Goal: Obtain resource: Obtain resource

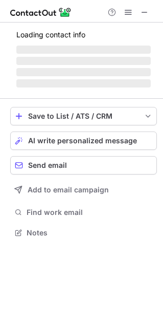
scroll to position [5, 5]
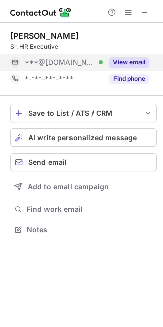
click at [142, 65] on button "View email" at bounding box center [129, 62] width 40 height 10
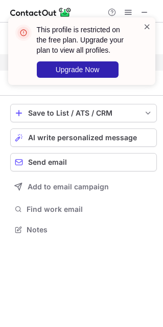
click at [149, 25] on span at bounding box center [147, 27] width 8 height 10
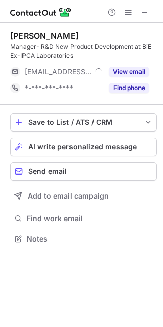
scroll to position [231, 163]
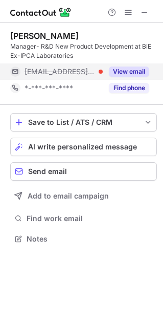
click at [141, 73] on button "View email" at bounding box center [129, 72] width 40 height 10
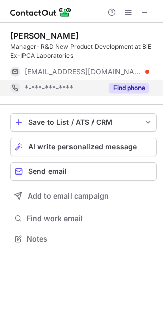
click at [140, 83] on button "Find phone" at bounding box center [129, 88] width 40 height 10
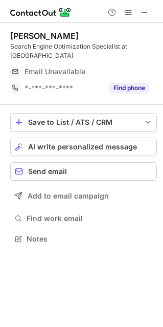
scroll to position [222, 163]
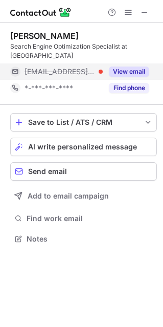
click at [131, 67] on button "View email" at bounding box center [129, 72] width 40 height 10
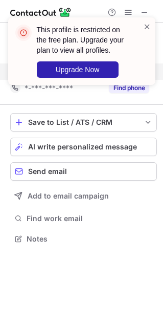
click at [131, 75] on div "This profile is restricted on the free plan. Upgrade your plan to view all prof…" at bounding box center [82, 55] width 164 height 96
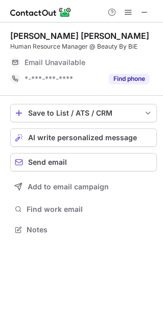
scroll to position [239, 163]
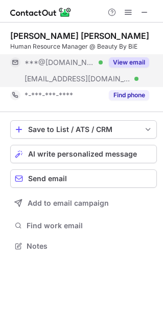
click at [121, 58] on button "View email" at bounding box center [129, 62] width 40 height 10
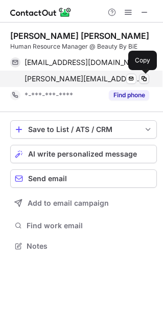
click at [148, 79] on span at bounding box center [144, 79] width 8 height 8
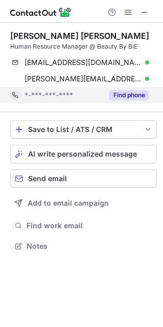
click at [143, 92] on button "Find phone" at bounding box center [129, 95] width 40 height 10
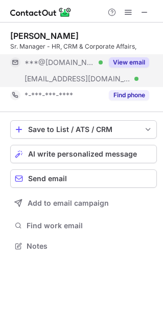
click at [121, 69] on div "View email" at bounding box center [126, 62] width 47 height 16
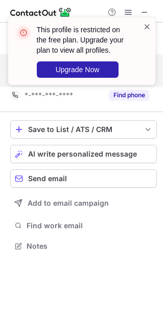
click at [147, 30] on span at bounding box center [147, 27] width 8 height 10
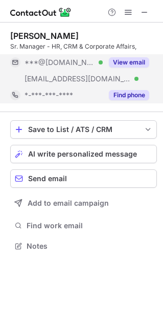
click at [126, 94] on button "Find phone" at bounding box center [129, 95] width 40 height 10
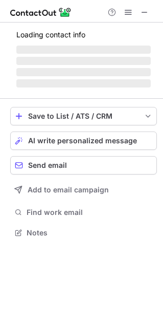
scroll to position [5, 5]
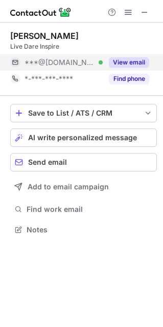
click at [145, 59] on button "View email" at bounding box center [129, 62] width 40 height 10
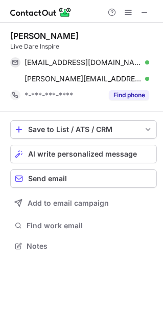
scroll to position [239, 163]
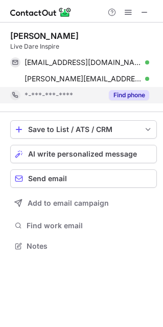
click at [135, 96] on button "Find phone" at bounding box center [129, 95] width 40 height 10
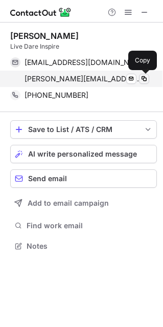
click at [147, 77] on span at bounding box center [144, 79] width 8 height 8
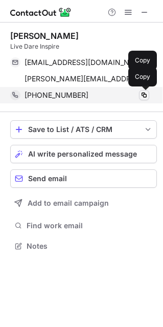
click at [145, 95] on span at bounding box center [144, 95] width 8 height 8
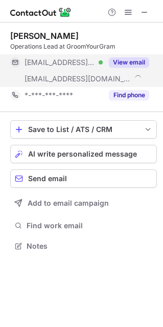
click at [146, 64] on button "View email" at bounding box center [129, 62] width 40 height 10
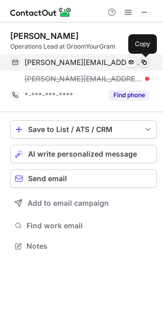
click at [144, 61] on span at bounding box center [144, 62] width 8 height 8
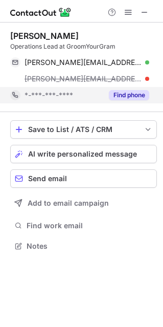
click at [136, 92] on button "Find phone" at bounding box center [129, 95] width 40 height 10
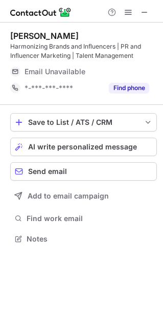
scroll to position [231, 163]
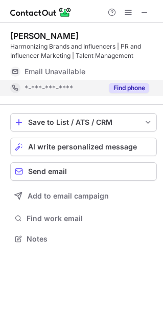
click at [142, 89] on button "Find phone" at bounding box center [129, 88] width 40 height 10
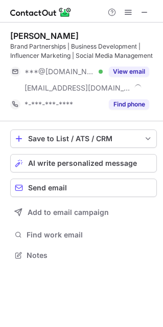
scroll to position [248, 163]
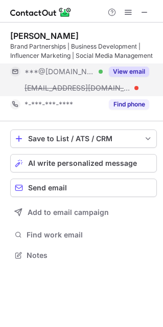
click at [135, 77] on div "View email" at bounding box center [126, 71] width 47 height 16
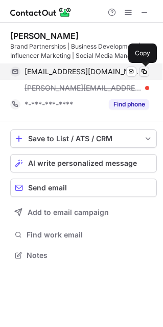
click at [143, 76] on button at bounding box center [144, 72] width 10 height 10
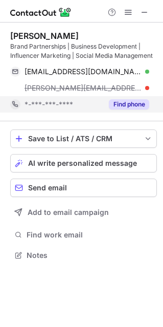
click at [138, 108] on button "Find phone" at bounding box center [129, 104] width 40 height 10
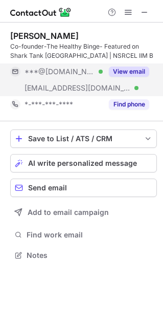
click at [134, 75] on button "View email" at bounding box center [129, 72] width 40 height 10
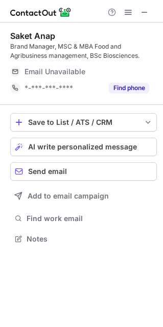
scroll to position [231, 163]
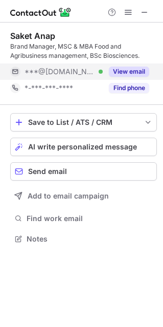
click at [139, 74] on button "View email" at bounding box center [129, 72] width 40 height 10
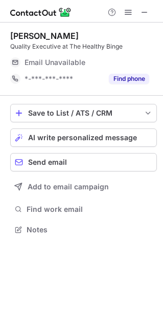
scroll to position [5, 5]
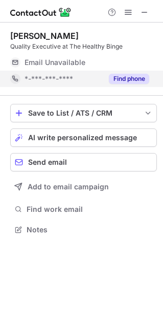
click at [125, 81] on button "Find phone" at bounding box center [129, 79] width 40 height 10
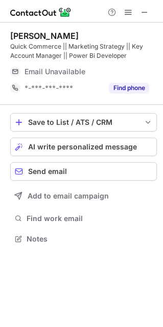
scroll to position [248, 163]
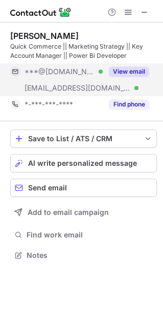
click at [137, 71] on button "View email" at bounding box center [129, 72] width 40 height 10
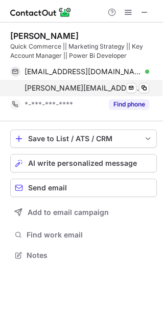
click at [149, 92] on div "[PERSON_NAME][EMAIL_ADDRESS][DOMAIN_NAME] Verified" at bounding box center [87, 87] width 125 height 9
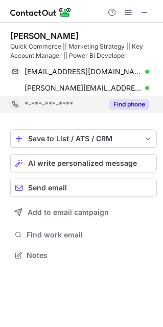
click at [138, 97] on div "Find phone" at bounding box center [126, 104] width 47 height 16
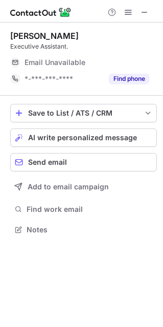
scroll to position [222, 163]
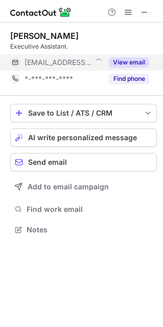
click at [131, 63] on button "View email" at bounding box center [129, 62] width 40 height 10
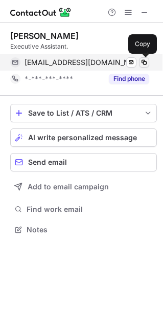
click at [149, 62] on button at bounding box center [144, 62] width 10 height 10
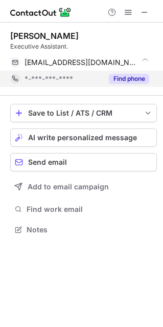
click at [143, 78] on button "Find phone" at bounding box center [129, 79] width 40 height 10
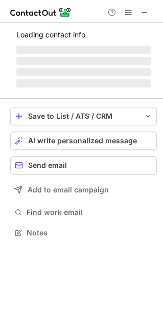
scroll to position [5, 5]
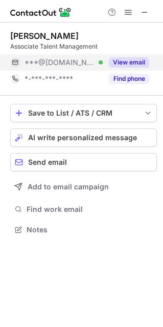
click at [118, 64] on button "View email" at bounding box center [129, 62] width 40 height 10
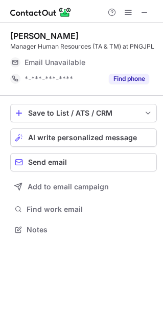
scroll to position [222, 163]
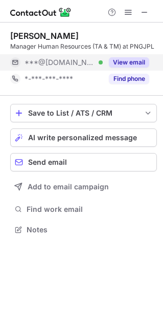
click at [131, 62] on button "View email" at bounding box center [129, 62] width 40 height 10
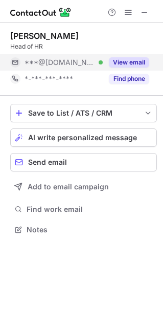
click at [139, 67] on button "View email" at bounding box center [129, 62] width 40 height 10
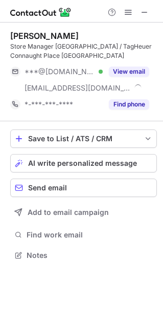
scroll to position [248, 163]
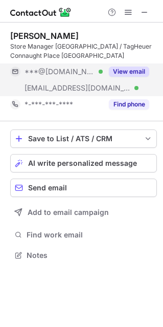
click at [125, 66] on div "View email" at bounding box center [126, 71] width 47 height 16
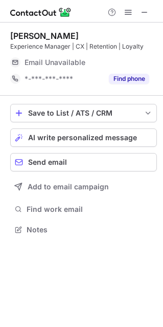
scroll to position [222, 163]
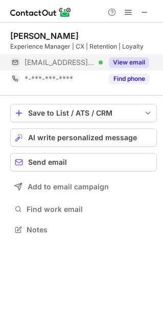
click at [132, 59] on button "View email" at bounding box center [129, 62] width 40 height 10
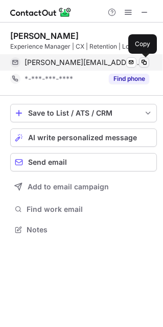
click at [147, 60] on span at bounding box center [144, 62] width 8 height 8
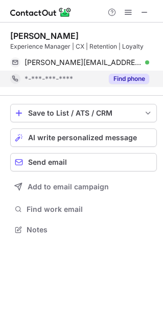
click at [142, 78] on button "Find phone" at bounding box center [129, 79] width 40 height 10
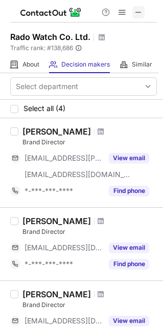
click at [144, 13] on button at bounding box center [139, 12] width 12 height 12
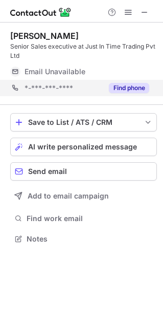
scroll to position [231, 163]
click at [143, 95] on div "Find phone" at bounding box center [126, 88] width 47 height 16
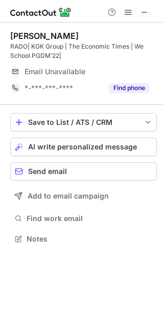
scroll to position [248, 163]
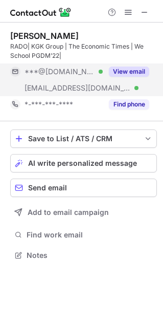
click at [143, 72] on button "View email" at bounding box center [129, 72] width 40 height 10
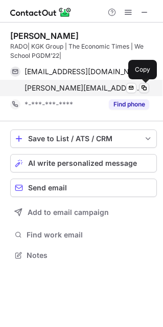
click at [148, 89] on span at bounding box center [144, 88] width 8 height 8
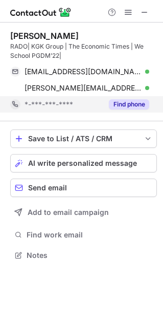
click at [141, 102] on button "Find phone" at bounding box center [129, 104] width 40 height 10
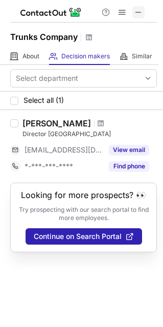
click at [139, 16] on span at bounding box center [139, 12] width 8 height 8
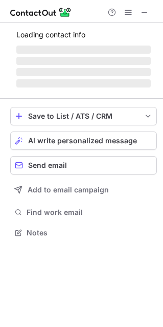
scroll to position [239, 163]
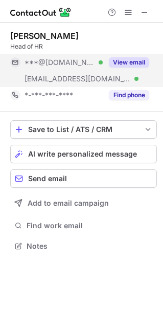
click at [138, 68] on div "View email" at bounding box center [126, 62] width 47 height 16
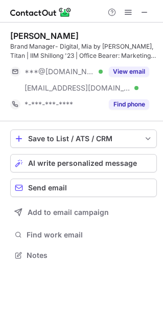
scroll to position [248, 163]
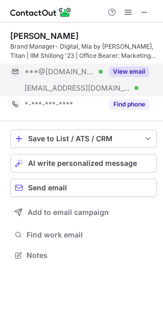
click at [140, 74] on button "View email" at bounding box center [129, 72] width 40 height 10
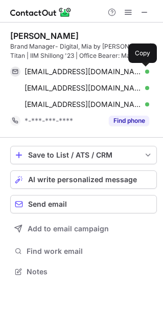
scroll to position [264, 163]
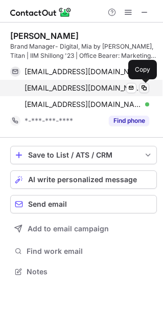
click at [149, 87] on button at bounding box center [144, 88] width 10 height 10
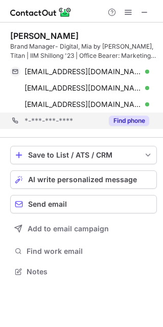
click at [151, 125] on div "*-***-***-**** Find phone" at bounding box center [83, 121] width 147 height 16
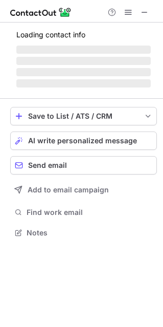
scroll to position [248, 163]
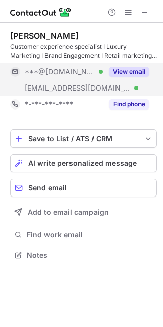
click at [138, 75] on button "View email" at bounding box center [129, 72] width 40 height 10
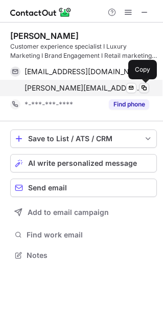
click at [144, 88] on span at bounding box center [144, 88] width 8 height 8
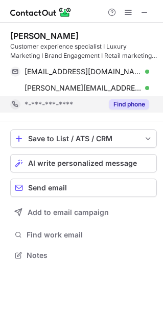
click at [133, 102] on button "Find phone" at bounding box center [129, 104] width 40 height 10
